Goal: Transaction & Acquisition: Purchase product/service

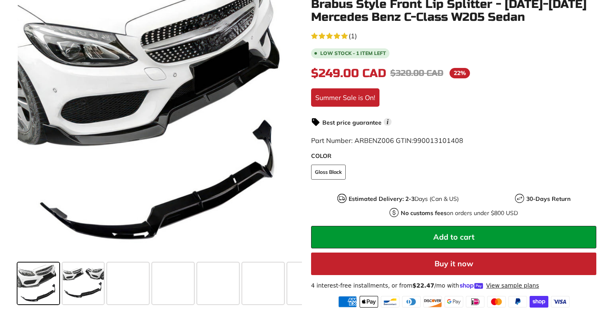
scroll to position [194, 0]
click at [83, 287] on span at bounding box center [84, 284] width 42 height 42
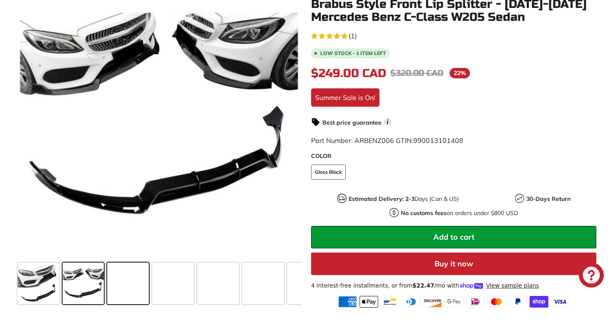
click at [130, 283] on span at bounding box center [128, 284] width 42 height 42
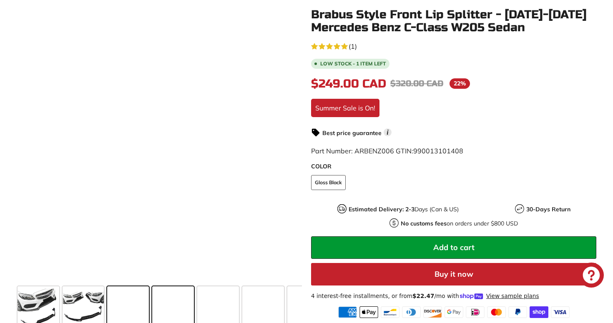
scroll to position [169, 0]
click at [168, 303] on span at bounding box center [173, 308] width 42 height 42
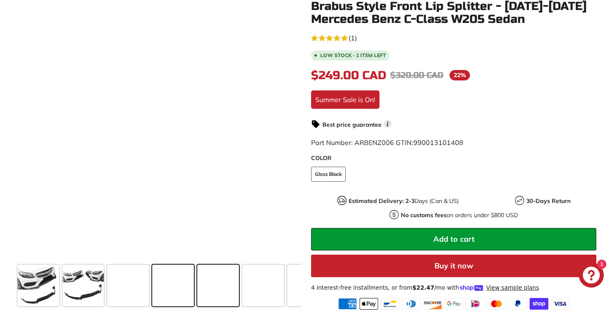
click at [227, 288] on span at bounding box center [218, 286] width 42 height 42
click at [74, 285] on span at bounding box center [84, 286] width 42 height 42
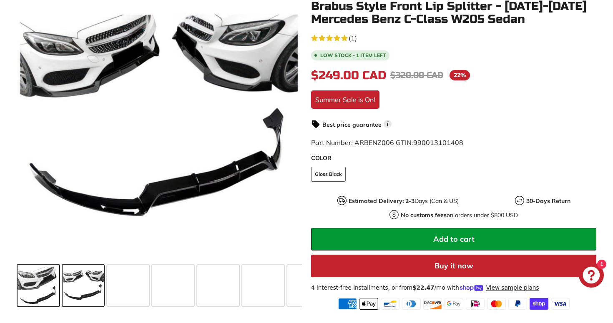
click at [37, 285] on span at bounding box center [39, 286] width 42 height 42
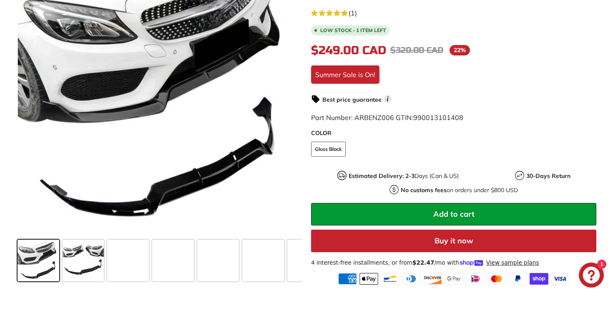
scroll to position [223, 0]
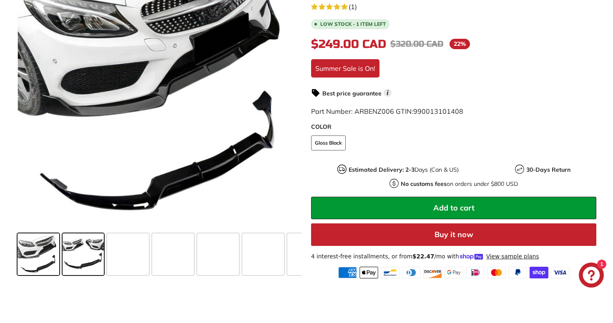
click at [88, 250] on span at bounding box center [84, 255] width 42 height 42
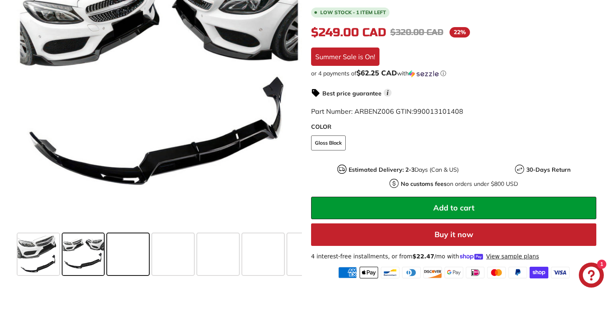
click at [143, 250] on span at bounding box center [128, 255] width 42 height 42
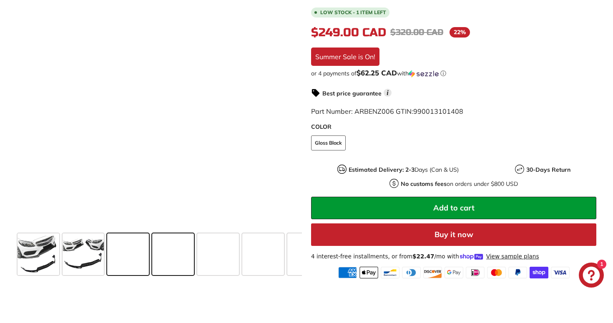
click at [184, 256] on span at bounding box center [173, 255] width 42 height 42
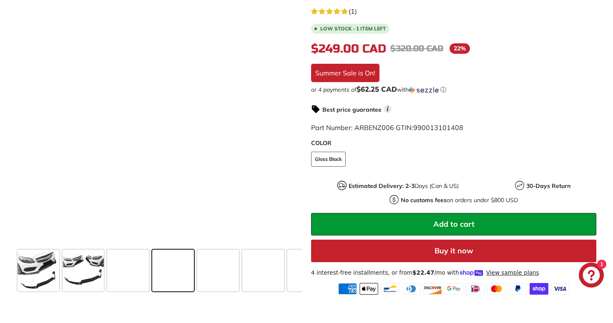
scroll to position [195, 0]
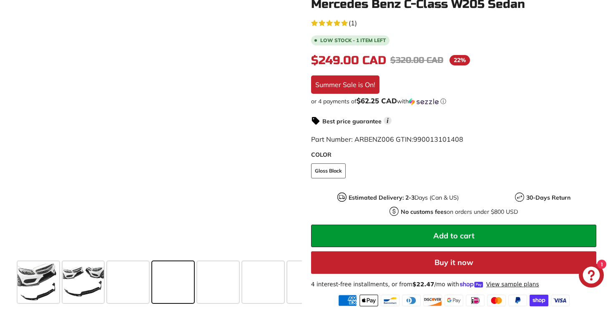
click at [408, 261] on button "Buy it now" at bounding box center [453, 262] width 285 height 23
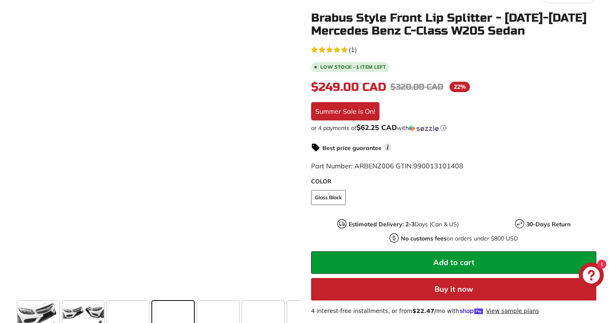
scroll to position [160, 0]
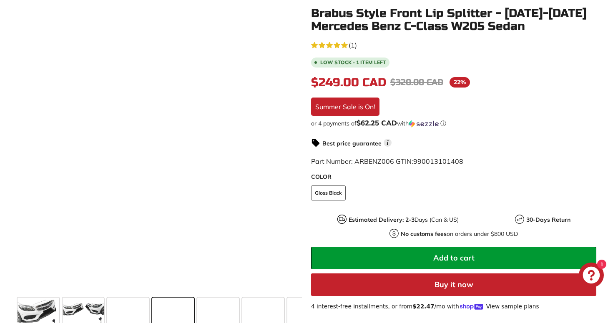
click at [425, 261] on button "Add to cart" at bounding box center [453, 258] width 285 height 23
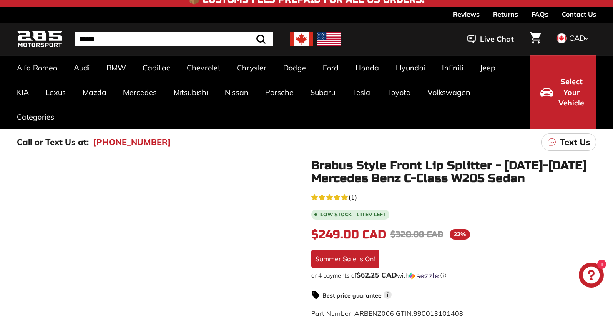
scroll to position [0, 0]
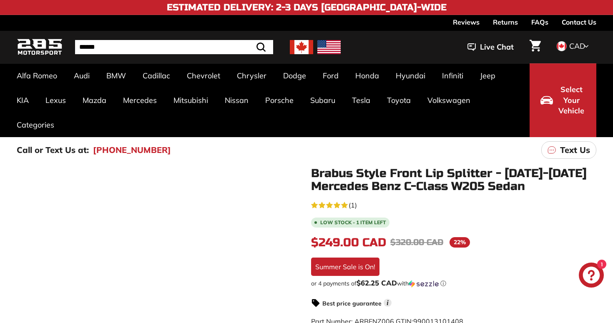
click at [535, 46] on icon "Cart" at bounding box center [535, 46] width 11 height 12
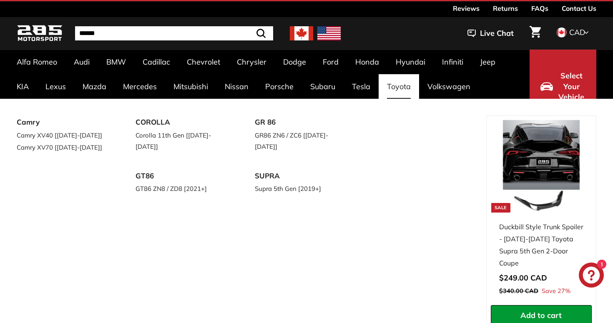
scroll to position [29, 0]
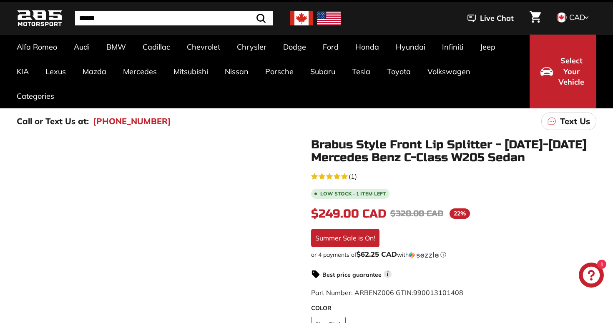
click at [533, 20] on icon "Cart" at bounding box center [535, 17] width 11 height 12
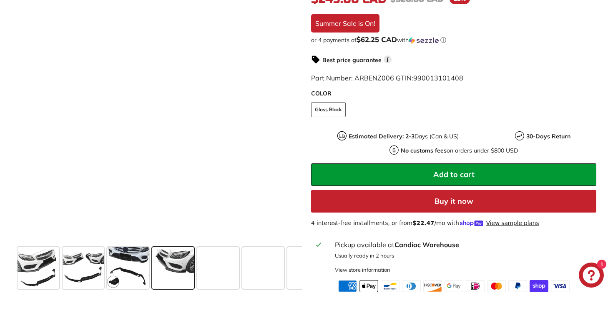
scroll to position [247, 0]
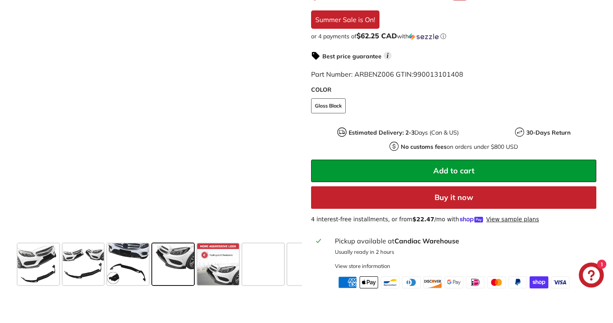
click at [429, 198] on button "Buy it now" at bounding box center [453, 197] width 285 height 23
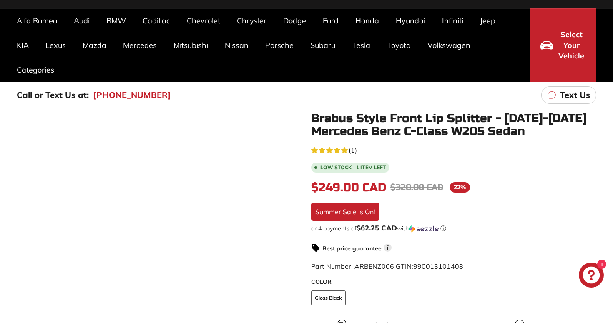
scroll to position [0, 0]
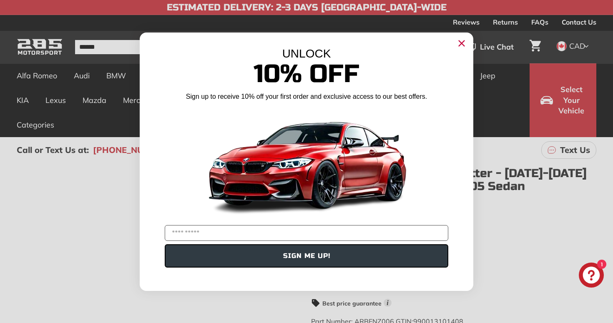
click at [463, 47] on circle "Close dialog" at bounding box center [462, 43] width 13 height 13
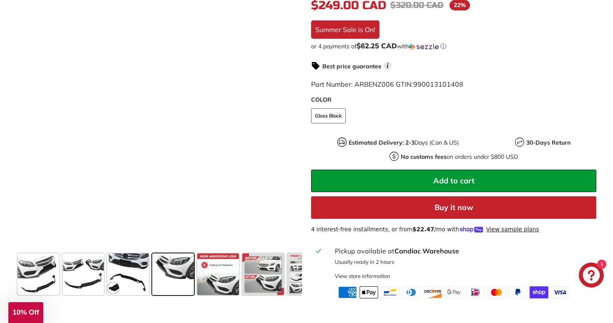
scroll to position [229, 0]
